Goal: Download file/media

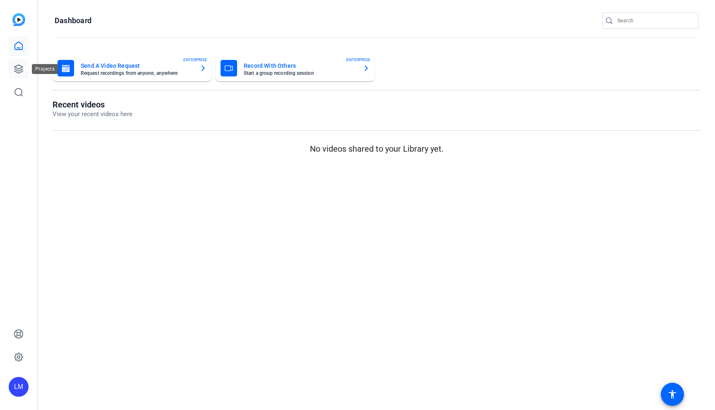
click at [17, 69] on icon at bounding box center [18, 69] width 8 height 8
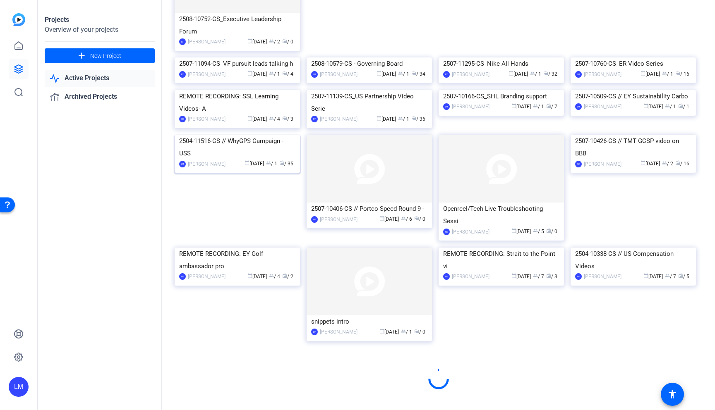
scroll to position [364, 0]
click at [218, 160] on div "2504-11516-CS // WhyGPS Campaign - USS" at bounding box center [237, 147] width 116 height 25
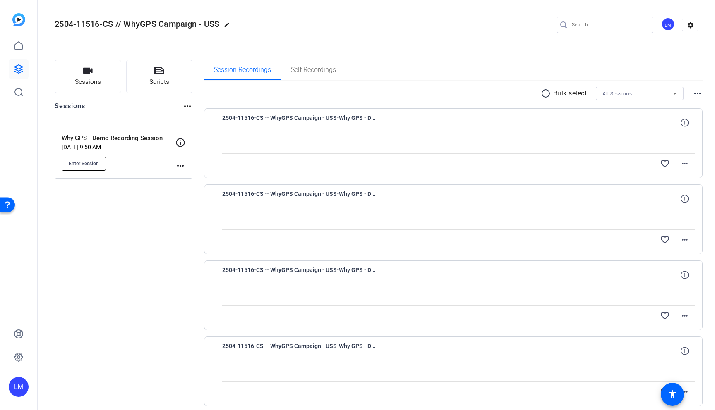
click at [86, 157] on button "Enter Session" at bounding box center [84, 164] width 44 height 14
drag, startPoint x: 55, startPoint y: 24, endPoint x: 113, endPoint y: 24, distance: 57.9
click at [113, 24] on span "2504-11516-CS // WhyGPS Campaign - USS" at bounding box center [137, 24] width 165 height 10
copy span "2504-11516-CS"
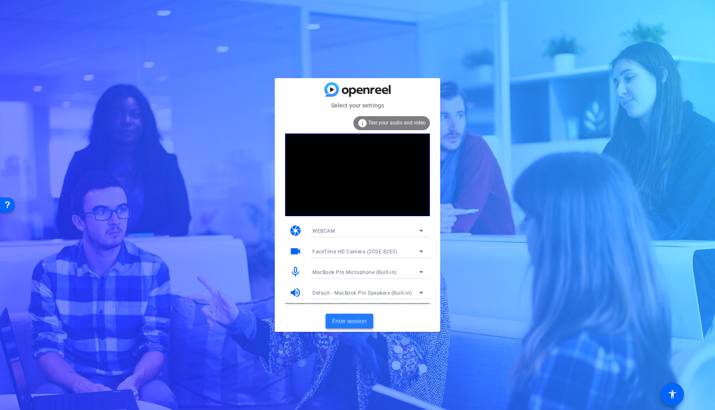
click at [345, 317] on span "Enter session" at bounding box center [349, 321] width 34 height 9
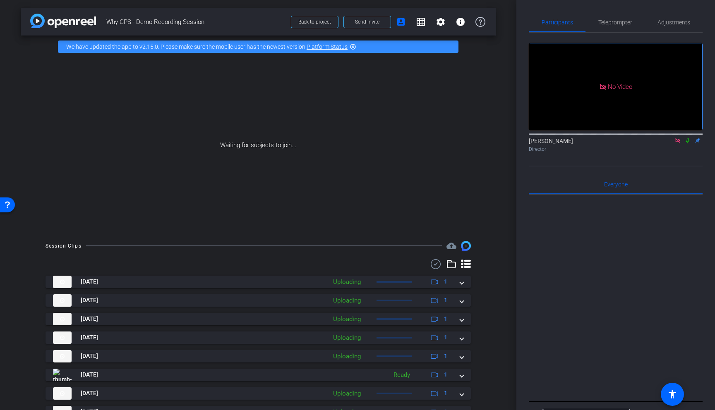
click at [685, 144] on icon at bounding box center [687, 141] width 7 height 6
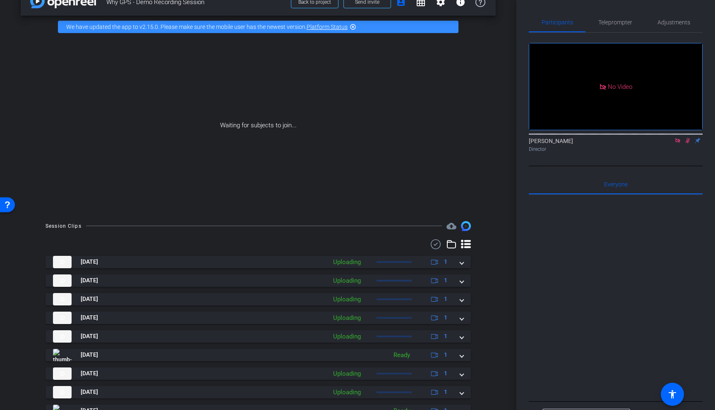
scroll to position [75, 0]
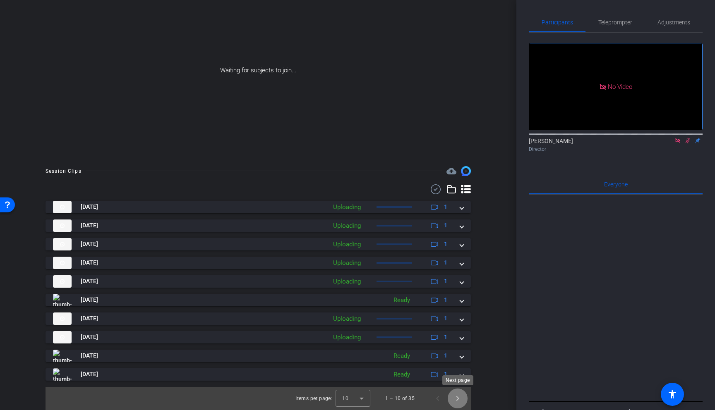
click at [455, 400] on span "Next page" at bounding box center [458, 399] width 20 height 20
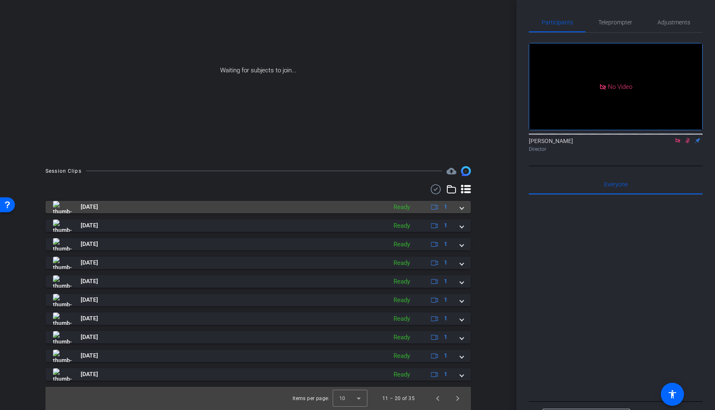
click at [462, 206] on span at bounding box center [461, 207] width 3 height 9
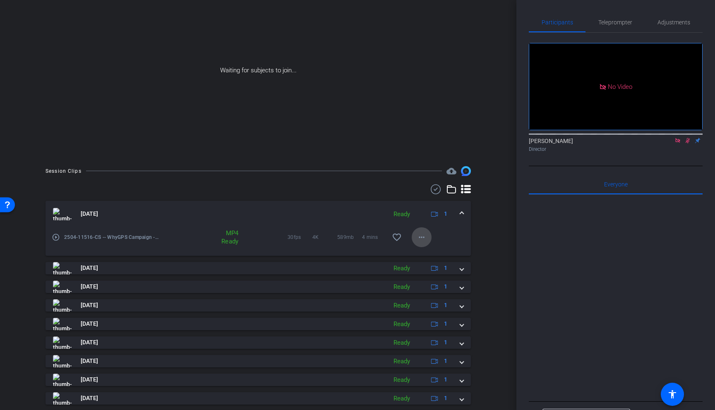
click at [419, 235] on mat-icon "more_horiz" at bounding box center [422, 237] width 10 height 10
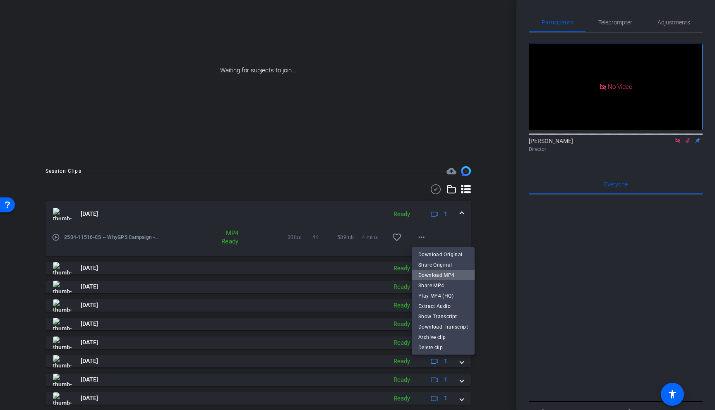
click at [451, 273] on span "Download MP4" at bounding box center [443, 275] width 50 height 10
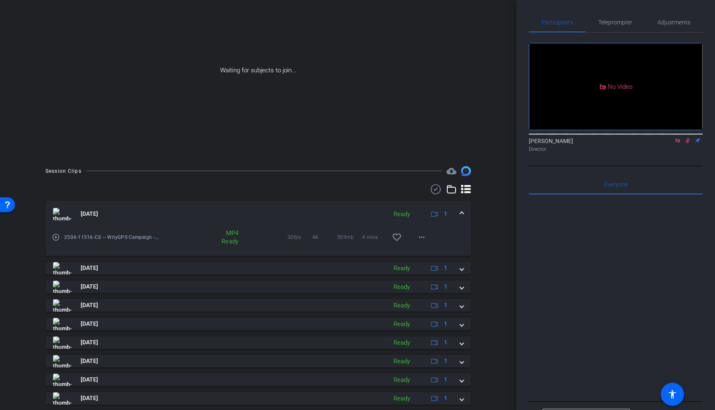
scroll to position [117, 0]
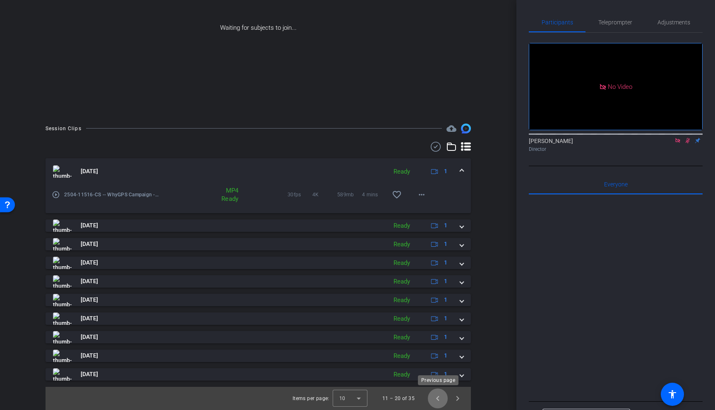
click at [435, 398] on span "Previous page" at bounding box center [438, 399] width 20 height 20
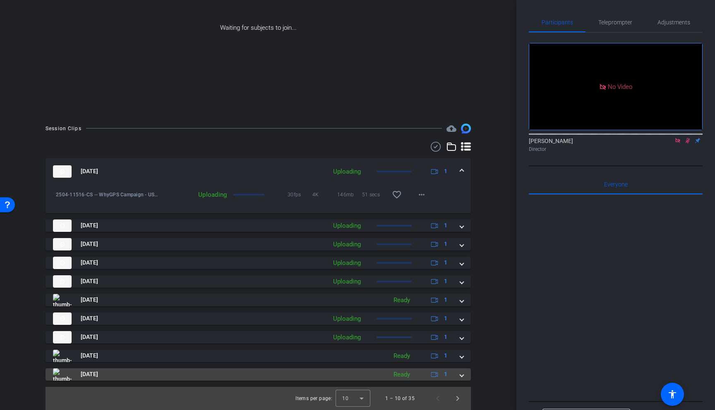
click at [463, 376] on span at bounding box center [461, 374] width 3 height 9
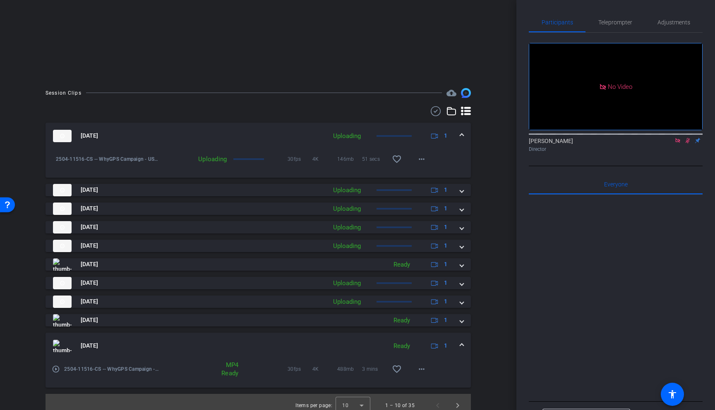
scroll to position [160, 0]
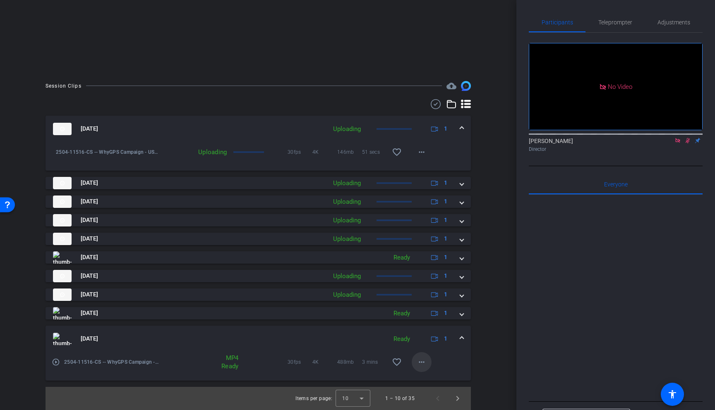
click at [422, 357] on mat-icon "more_horiz" at bounding box center [422, 362] width 10 height 10
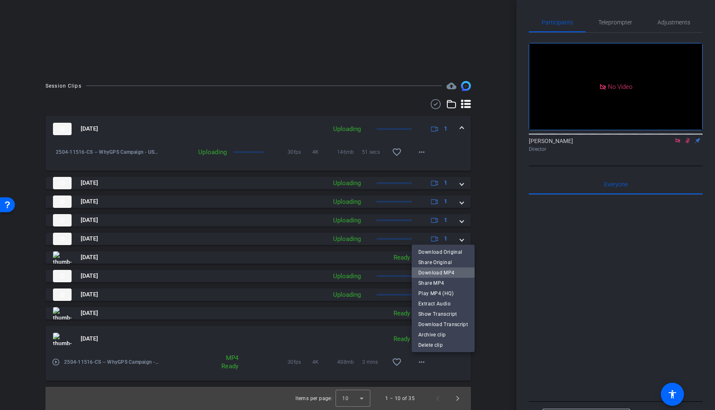
click at [444, 272] on span "Download MP4" at bounding box center [443, 273] width 50 height 10
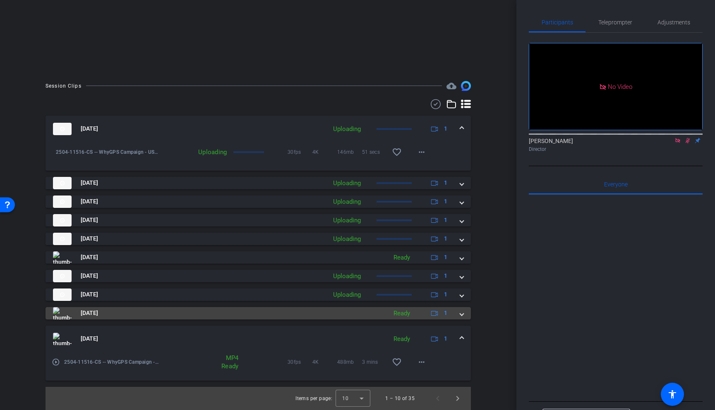
click at [458, 319] on div "Aug 26, 2025 Ready 1" at bounding box center [256, 313] width 407 height 12
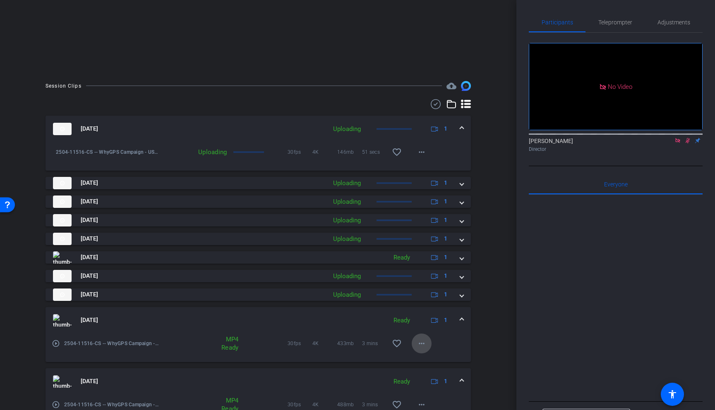
click at [418, 344] on mat-icon "more_horiz" at bounding box center [422, 344] width 10 height 10
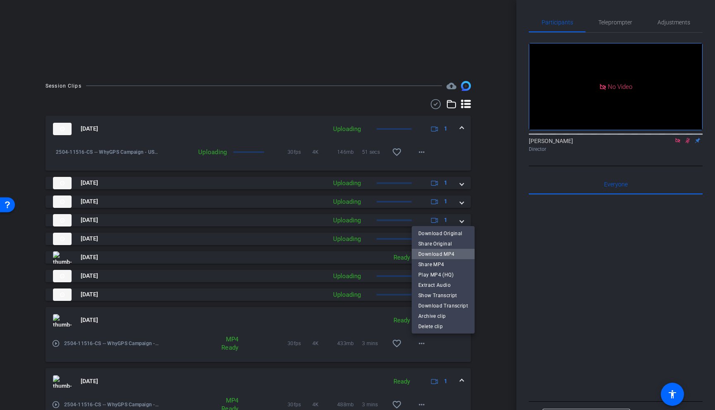
click at [451, 255] on span "Download MP4" at bounding box center [443, 254] width 50 height 10
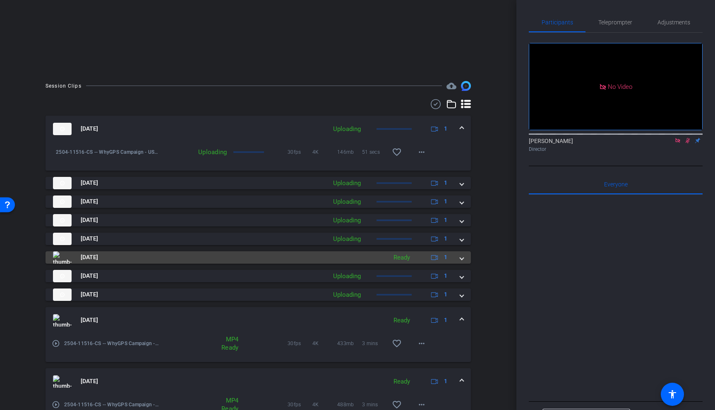
click at [464, 261] on mat-expansion-panel-header "Aug 26, 2025 Ready 1" at bounding box center [258, 258] width 425 height 12
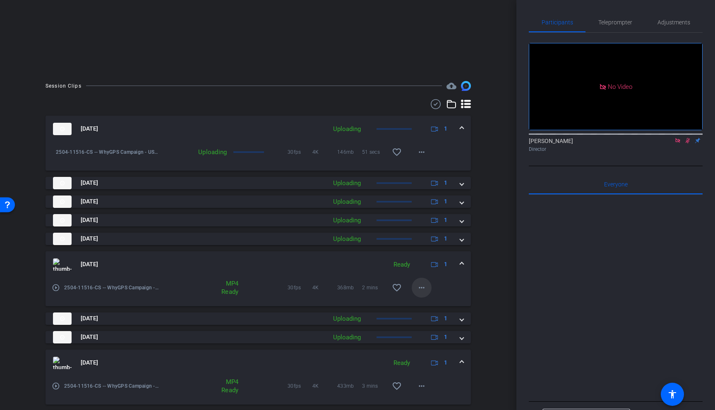
click at [422, 285] on mat-icon "more_horiz" at bounding box center [422, 288] width 10 height 10
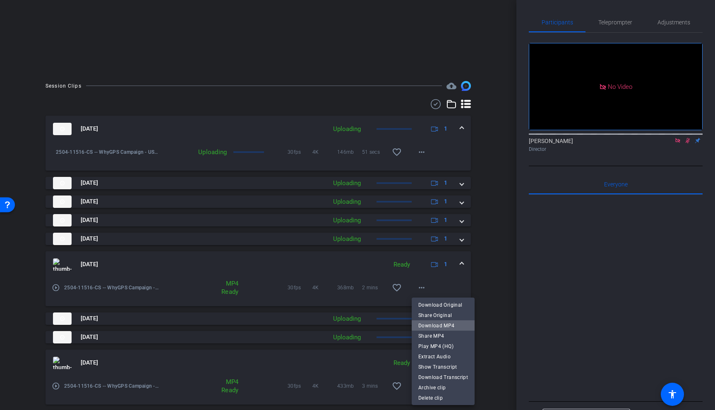
click at [448, 326] on span "Download MP4" at bounding box center [443, 326] width 50 height 10
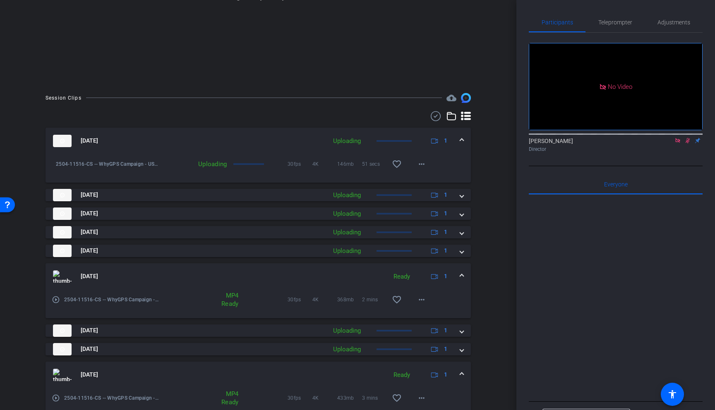
scroll to position [207, 0]
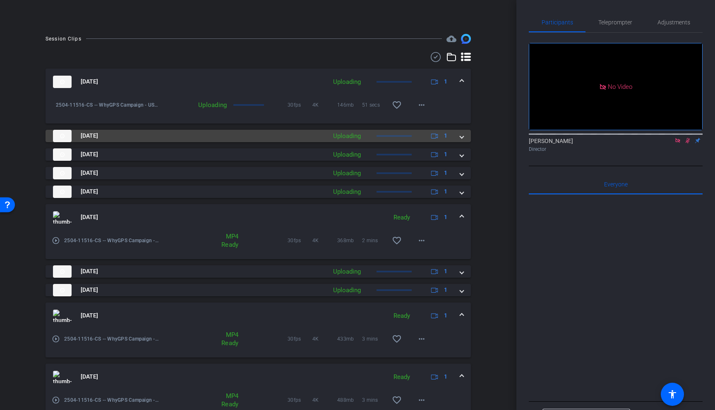
click at [463, 135] on span at bounding box center [461, 136] width 3 height 9
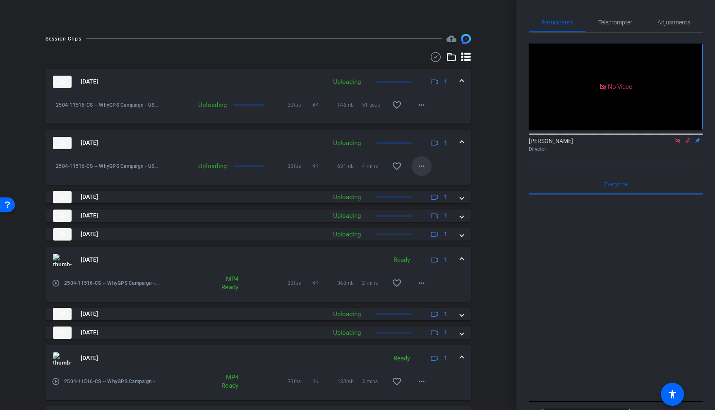
click at [422, 167] on mat-icon "more_horiz" at bounding box center [422, 166] width 10 height 10
click at [496, 154] on div at bounding box center [357, 205] width 715 height 410
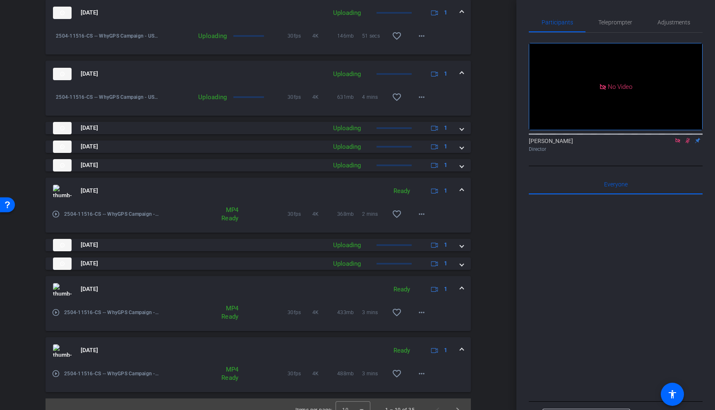
scroll to position [288, 0]
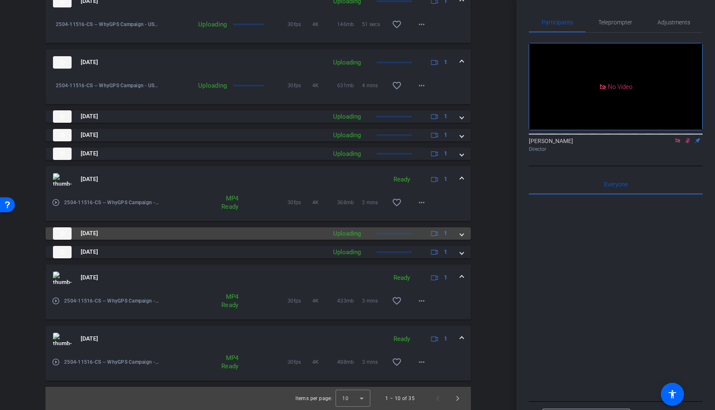
click at [464, 236] on mat-expansion-panel-header "Aug 26, 2025 Uploading 1" at bounding box center [258, 234] width 425 height 12
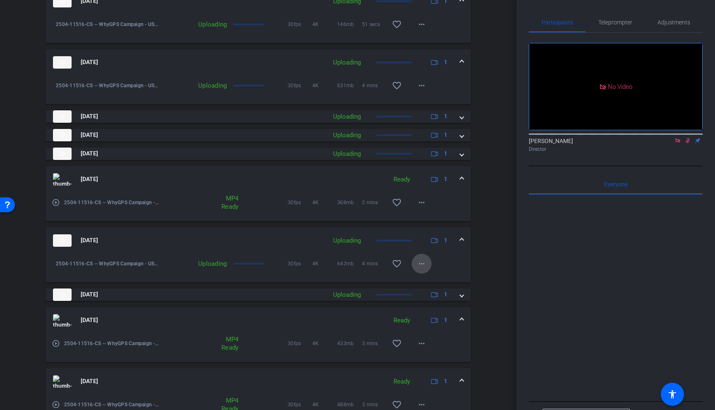
click at [417, 266] on mat-icon "more_horiz" at bounding box center [422, 264] width 10 height 10
click at [484, 243] on div at bounding box center [357, 205] width 715 height 410
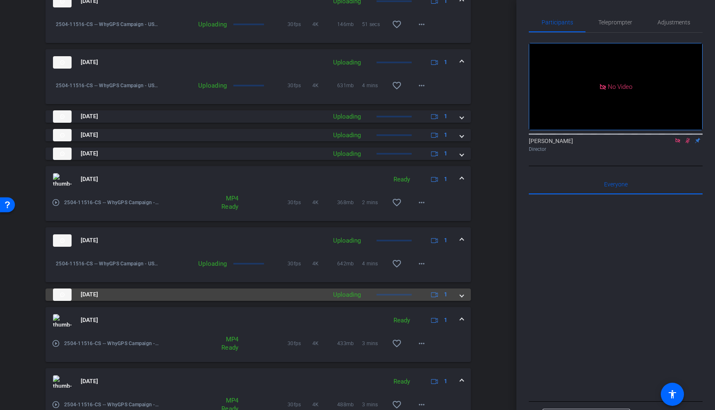
click at [460, 297] on span at bounding box center [461, 294] width 3 height 9
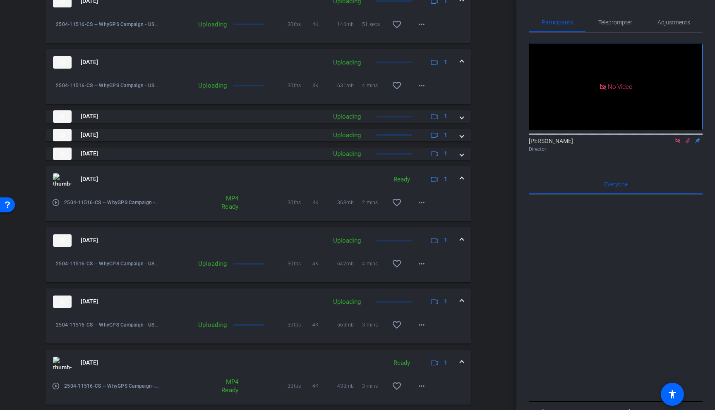
click at [490, 287] on div "Session Clips cloud_upload Aug 26, 2025 Uploading 1 2504-11516-CS -- WhyGPS Cam…" at bounding box center [258, 224] width 475 height 542
click at [419, 325] on mat-icon "more_horiz" at bounding box center [422, 325] width 10 height 10
click at [500, 273] on div at bounding box center [357, 205] width 715 height 410
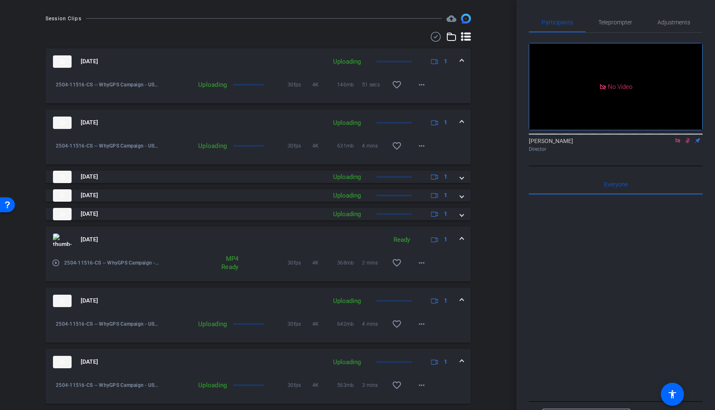
scroll to position [210, 0]
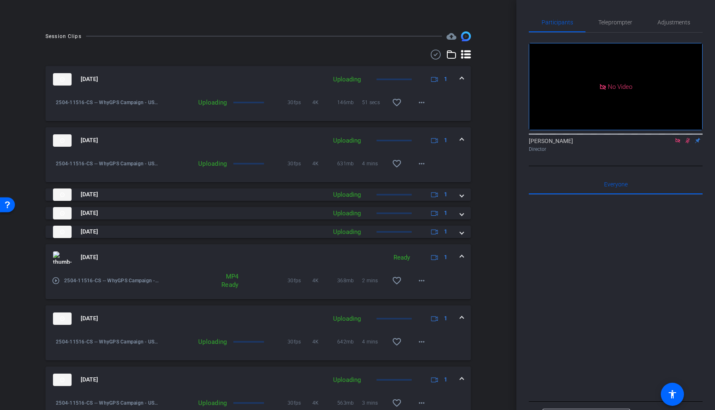
click at [461, 76] on span at bounding box center [461, 79] width 3 height 9
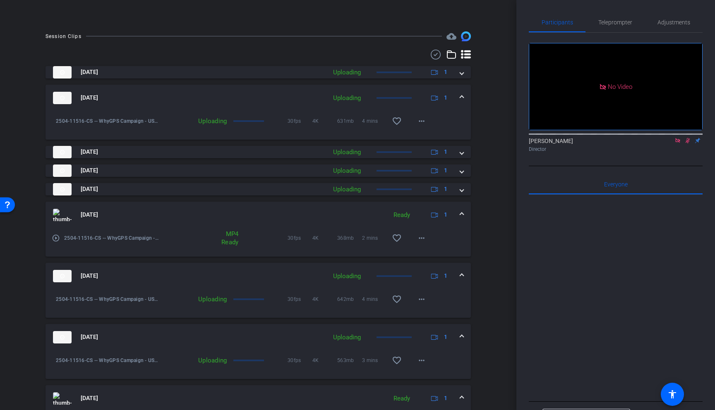
click at [460, 95] on span at bounding box center [461, 97] width 3 height 9
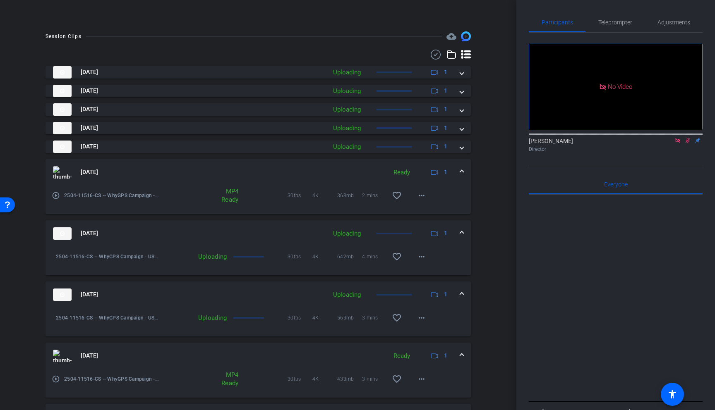
click at [461, 232] on span at bounding box center [461, 233] width 3 height 9
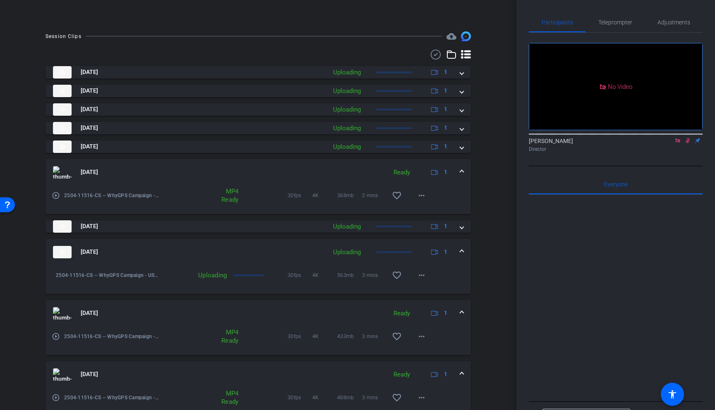
click at [457, 249] on div "Aug 26, 2025 Uploading 1" at bounding box center [256, 252] width 407 height 12
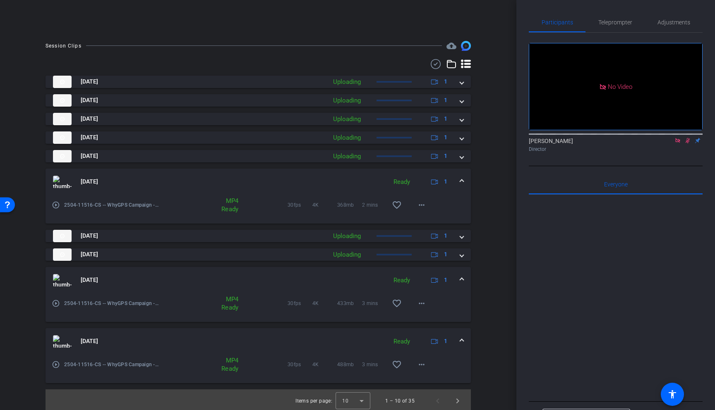
scroll to position [203, 0]
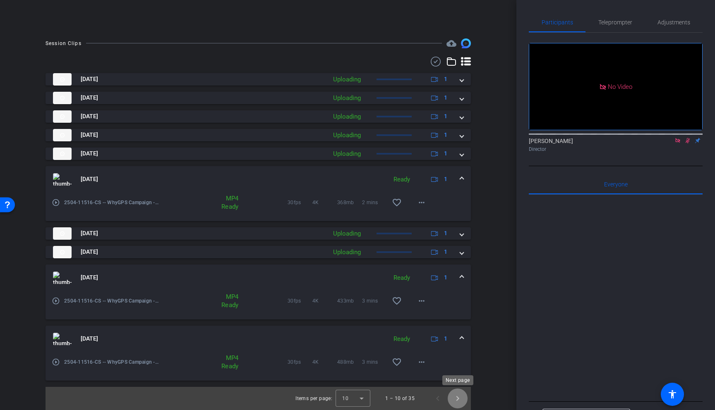
click at [458, 405] on span "Next page" at bounding box center [458, 399] width 20 height 20
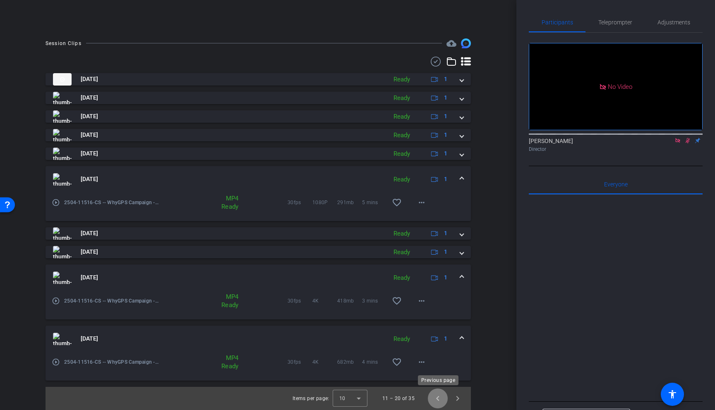
click at [436, 390] on span "Previous page" at bounding box center [438, 399] width 20 height 20
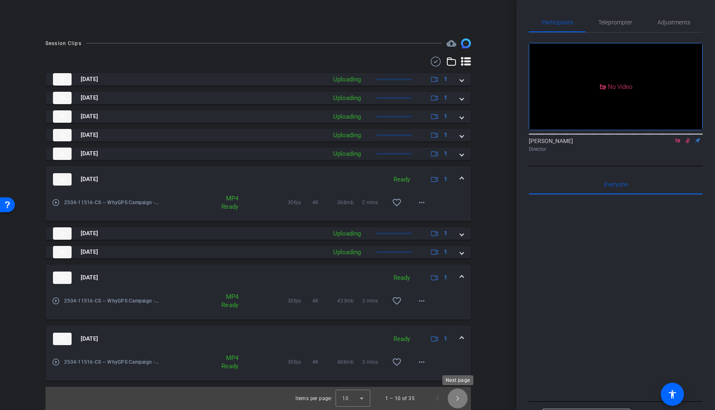
click at [457, 397] on span "Next page" at bounding box center [458, 399] width 20 height 20
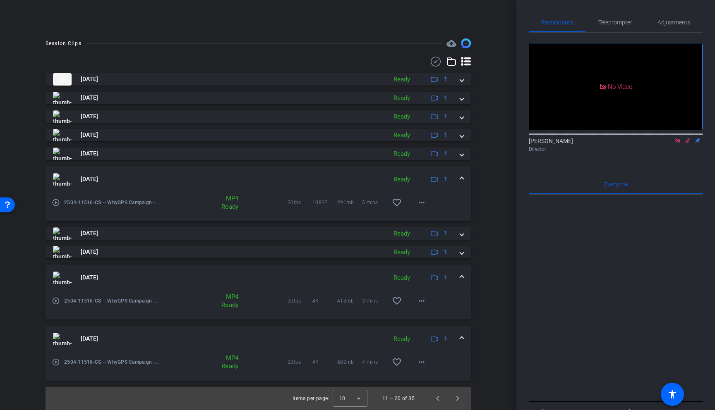
click at [459, 181] on div "Aug 21, 2025 Ready 1" at bounding box center [256, 179] width 407 height 12
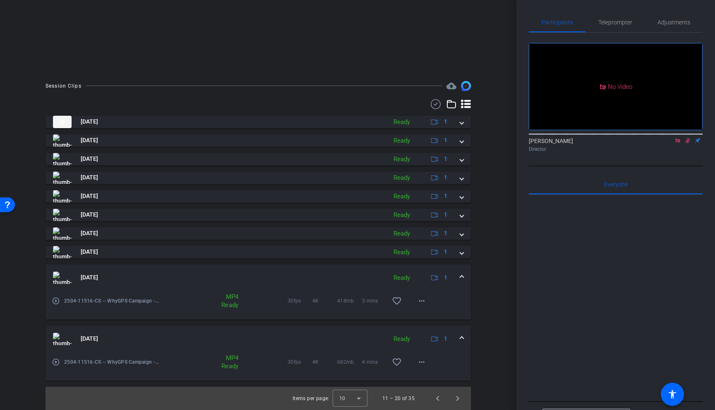
scroll to position [160, 0]
click at [460, 275] on span at bounding box center [461, 277] width 3 height 9
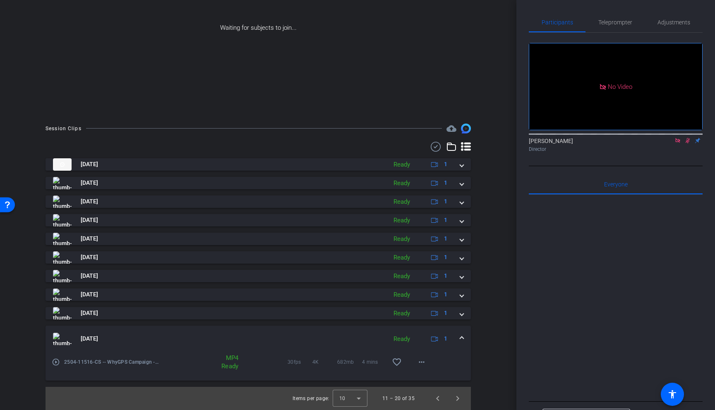
click at [459, 338] on div "Aug 20, 2025 Ready 1" at bounding box center [256, 339] width 407 height 12
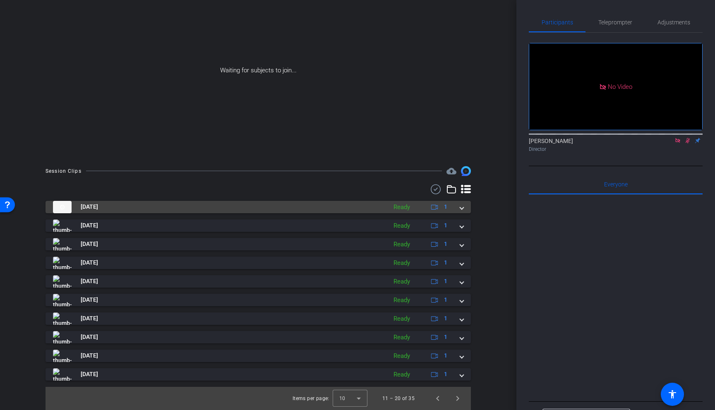
click at [125, 207] on mat-panel-title "Aug 26, 2025" at bounding box center [218, 207] width 330 height 12
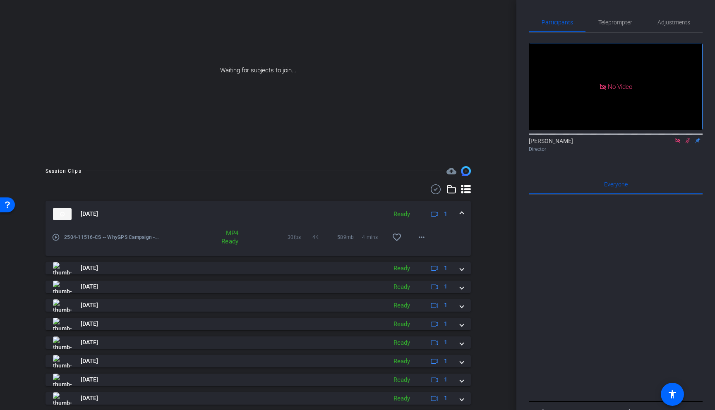
click at [372, 237] on span "4 mins" at bounding box center [374, 237] width 25 height 8
click at [419, 237] on mat-icon "more_horiz" at bounding box center [422, 237] width 10 height 10
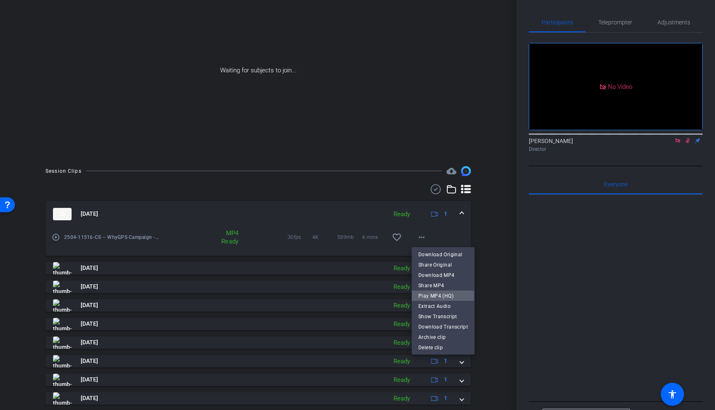
click at [433, 295] on span "Play MP4 (HQ)" at bounding box center [443, 296] width 50 height 10
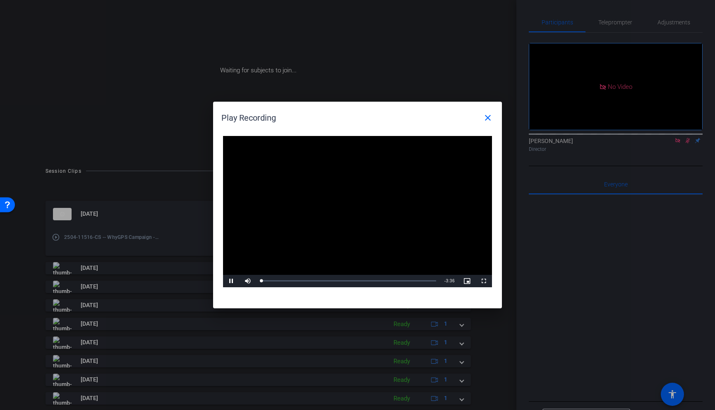
click at [148, 182] on div at bounding box center [357, 205] width 715 height 410
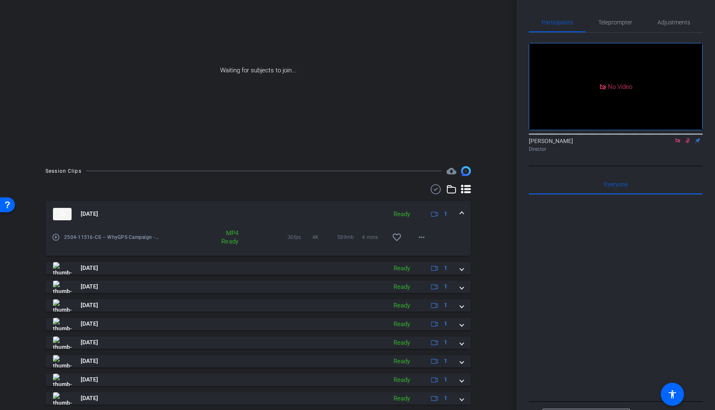
scroll to position [117, 0]
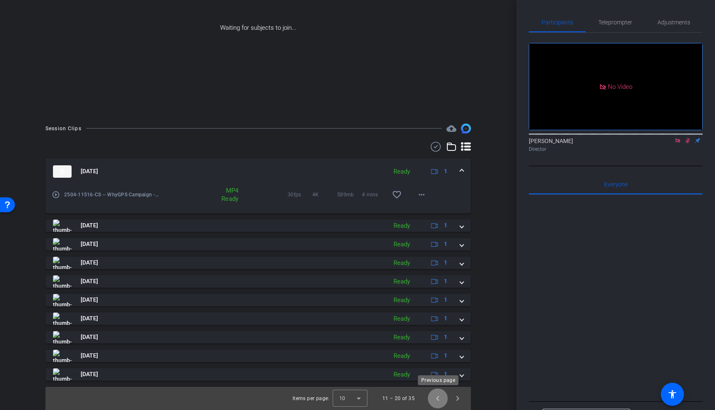
click at [435, 403] on span "Previous page" at bounding box center [438, 399] width 20 height 20
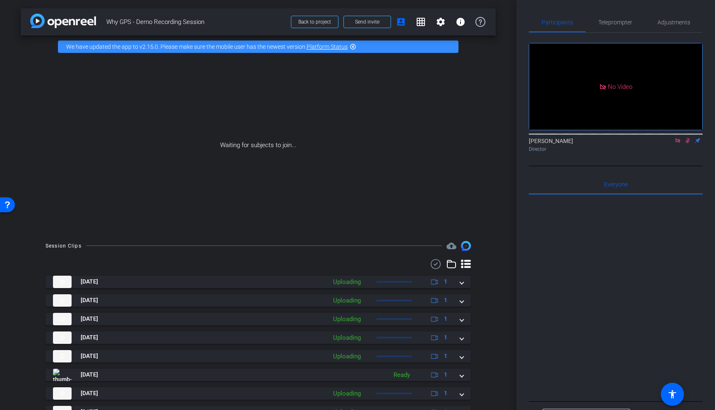
scroll to position [75, 0]
